Goal: Task Accomplishment & Management: Complete application form

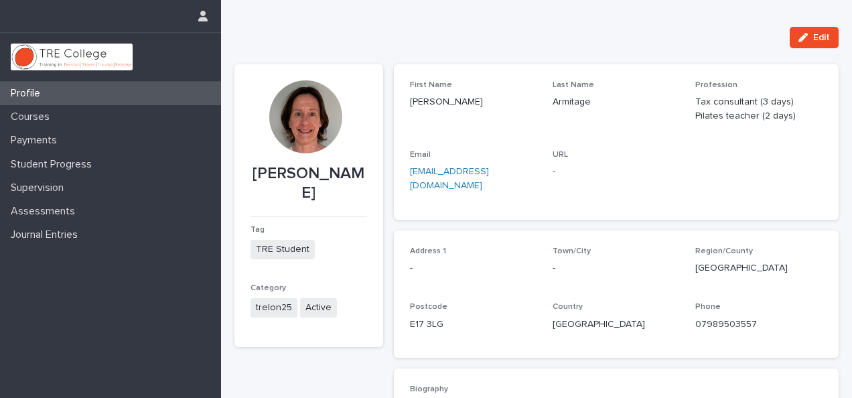
click at [371, 361] on div "[PERSON_NAME] Tag TRE Student Category trelon25 Active" at bounding box center [308, 362] width 149 height 597
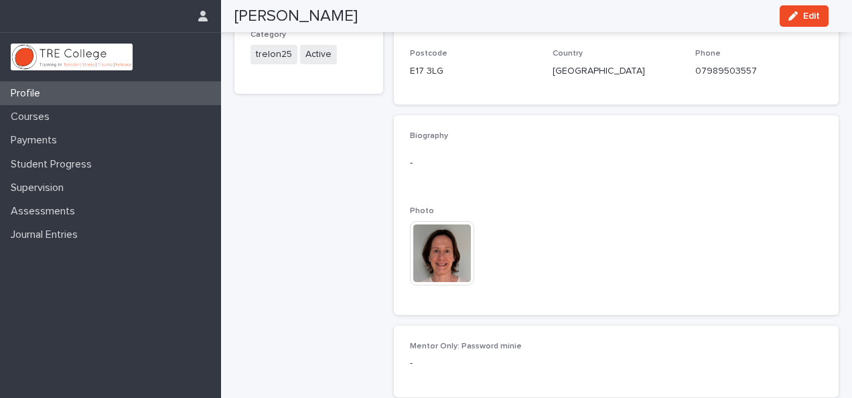
scroll to position [354, 0]
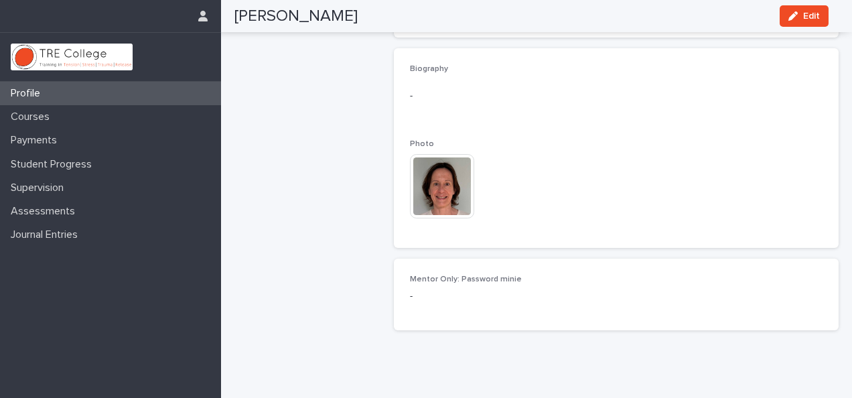
click at [354, 212] on div "[PERSON_NAME] Tag TRE Student Category trelon25 Active" at bounding box center [308, 42] width 149 height 597
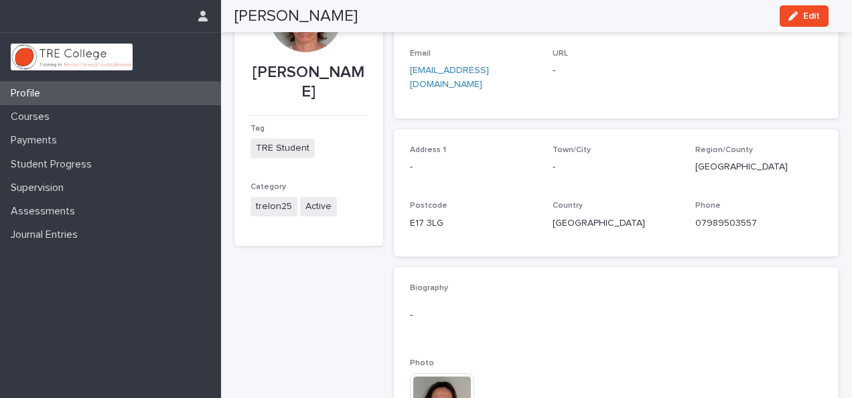
scroll to position [0, 0]
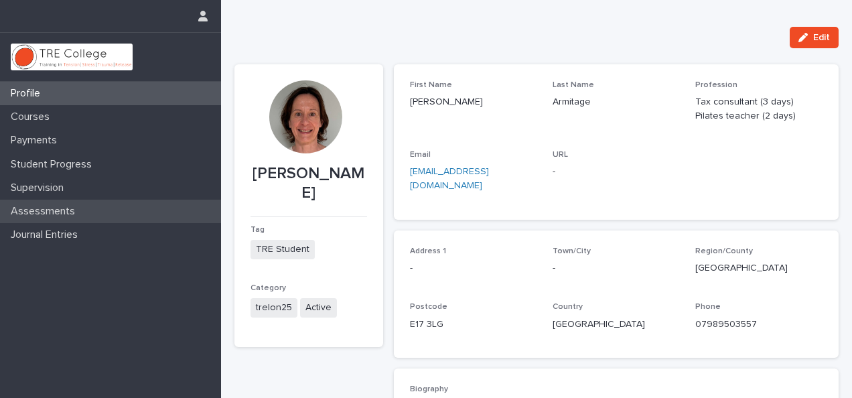
click at [58, 212] on p "Assessments" at bounding box center [45, 211] width 80 height 13
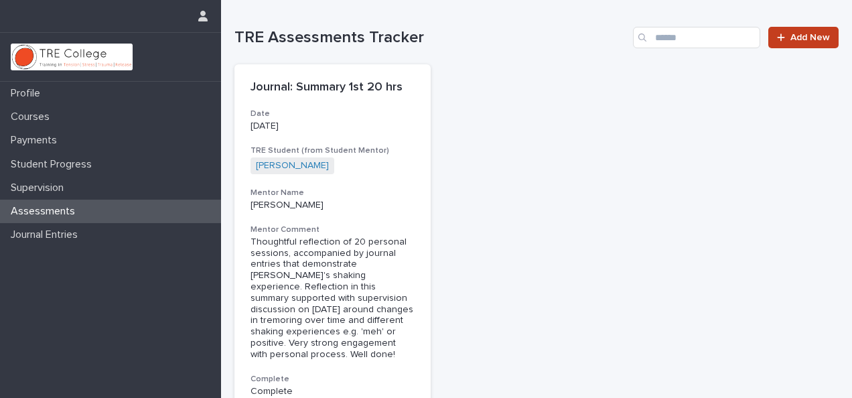
click at [799, 36] on span "Add New" at bounding box center [810, 37] width 40 height 9
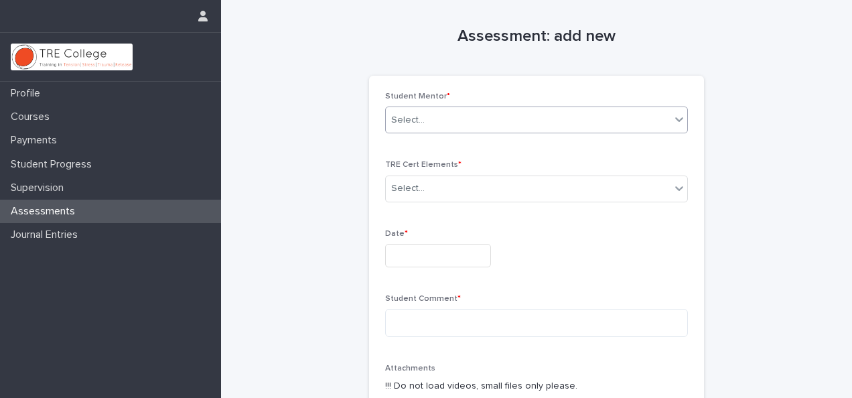
click at [672, 123] on icon at bounding box center [678, 119] width 13 height 13
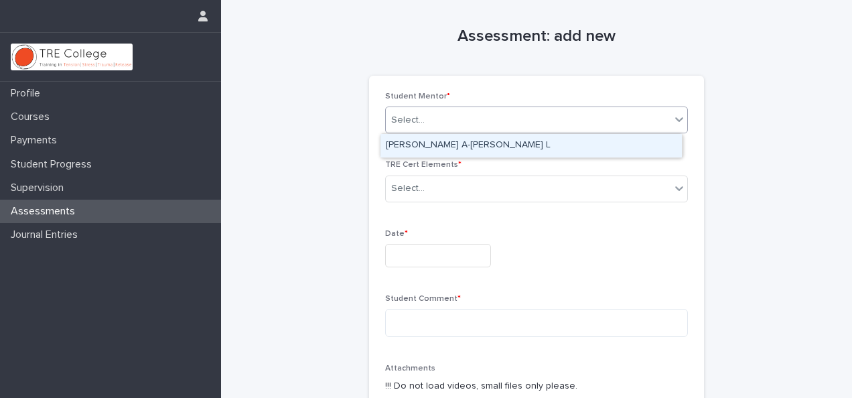
click at [634, 143] on div "[PERSON_NAME] A-[PERSON_NAME] L" at bounding box center [530, 145] width 301 height 23
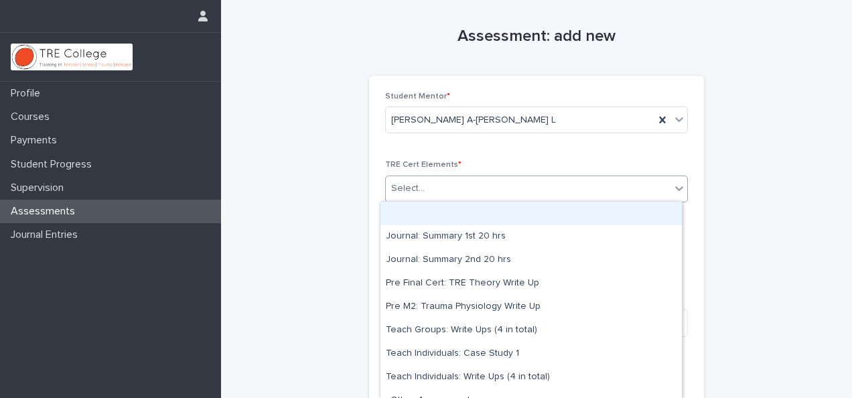
click at [677, 185] on icon at bounding box center [678, 188] width 13 height 13
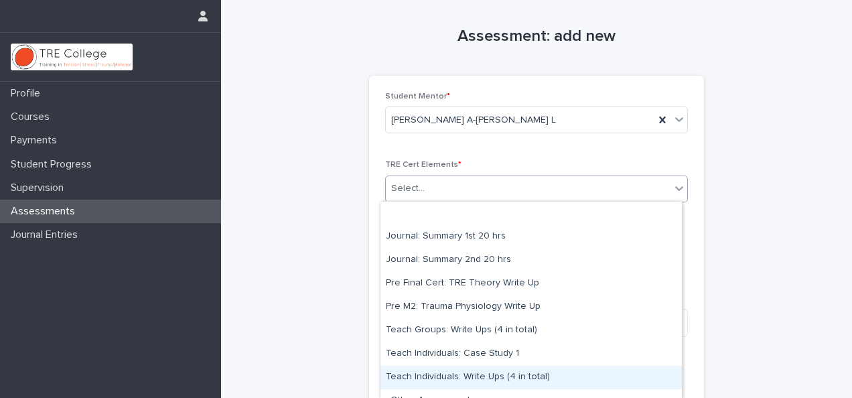
scroll to position [14, 0]
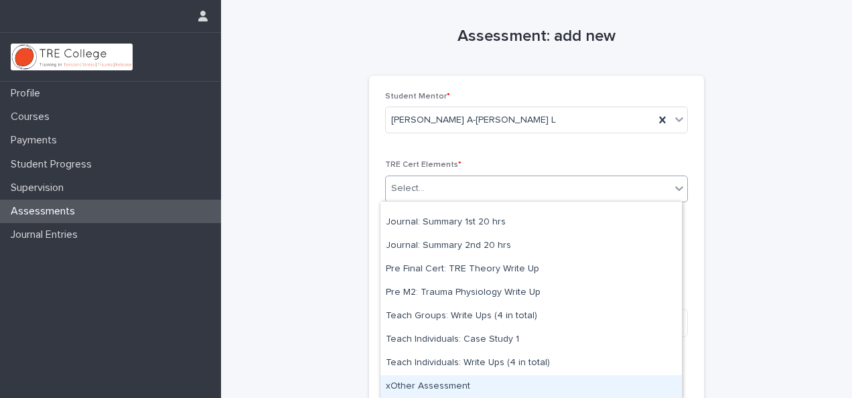
click at [509, 388] on div "xOther Assessment" at bounding box center [530, 386] width 301 height 23
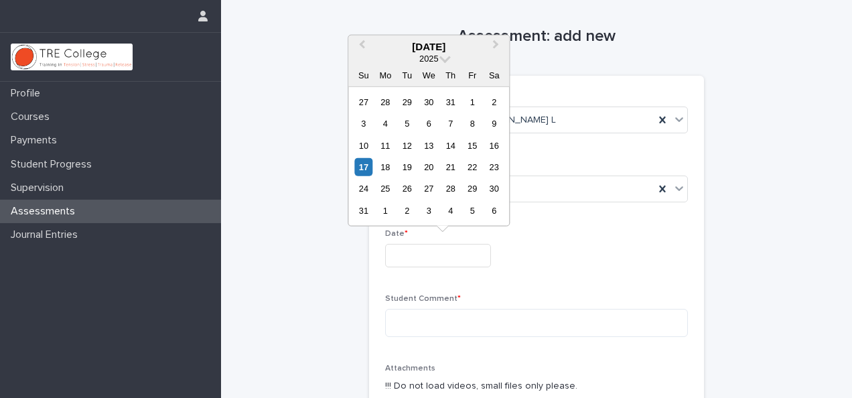
click at [465, 257] on input "text" at bounding box center [438, 255] width 106 height 23
click at [368, 175] on div "17" at bounding box center [363, 167] width 18 height 18
type input "**********"
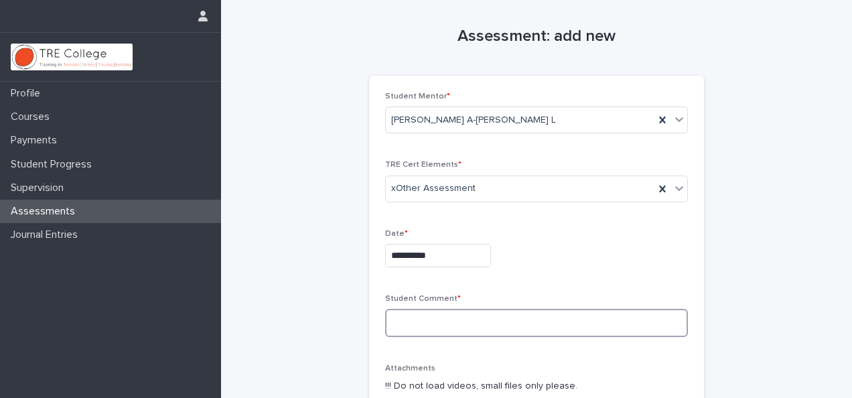
click at [407, 316] on textarea at bounding box center [536, 323] width 303 height 28
